Goal: Task Accomplishment & Management: Manage account settings

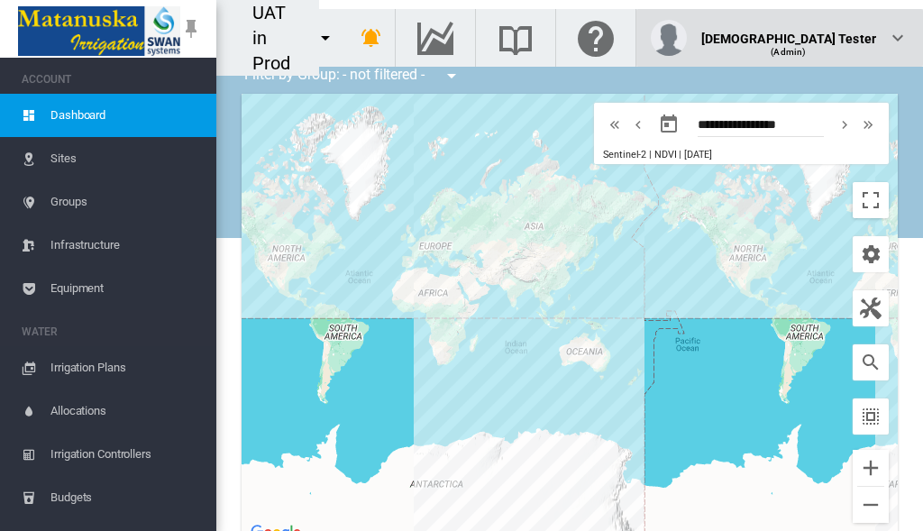
click at [833, 36] on div "(Admin)" at bounding box center [789, 45] width 176 height 18
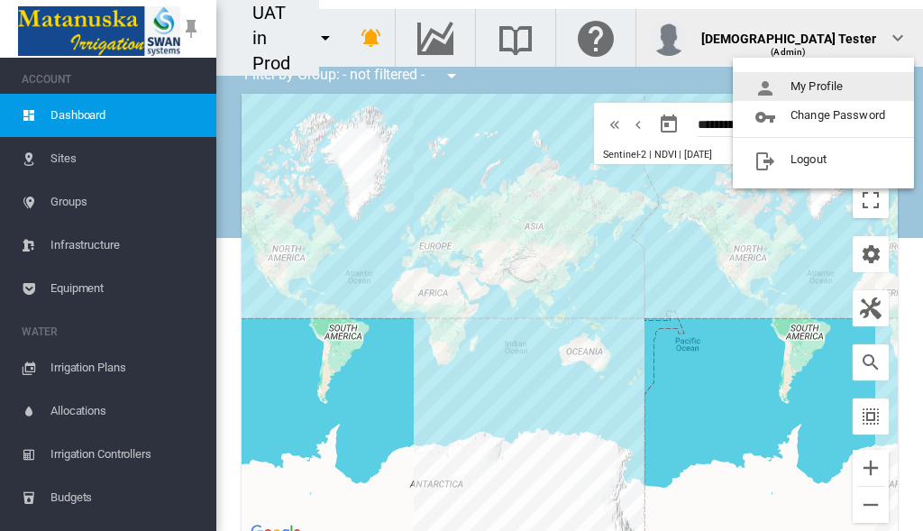
click at [824, 86] on button "My Profile" at bounding box center [823, 86] width 181 height 29
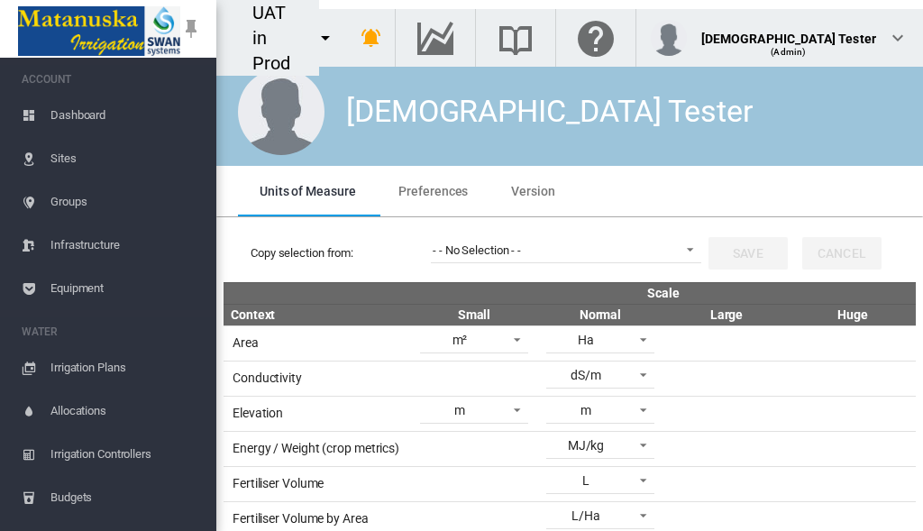
click at [431, 190] on span "Preferences" at bounding box center [432, 191] width 69 height 14
